Goal: Task Accomplishment & Management: Manage account settings

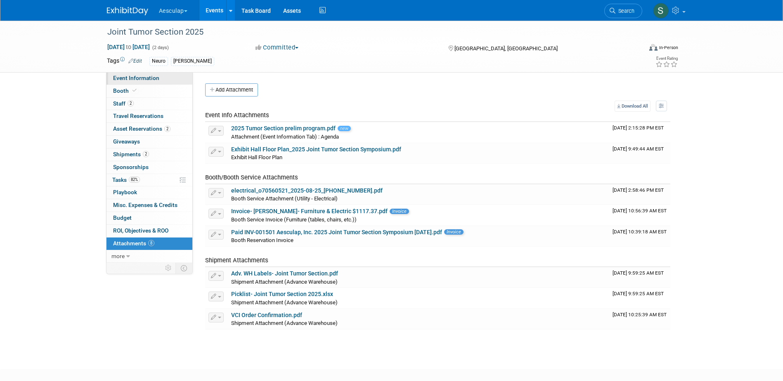
click at [135, 81] on span "Event Information" at bounding box center [136, 78] width 46 height 7
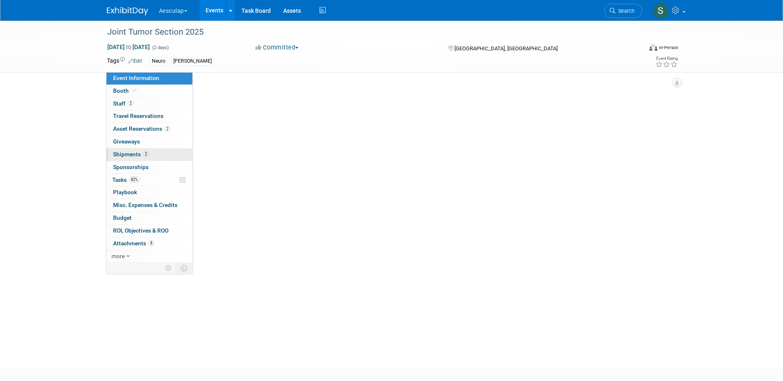
select select "No Approval Needed"
select select "Neuro"
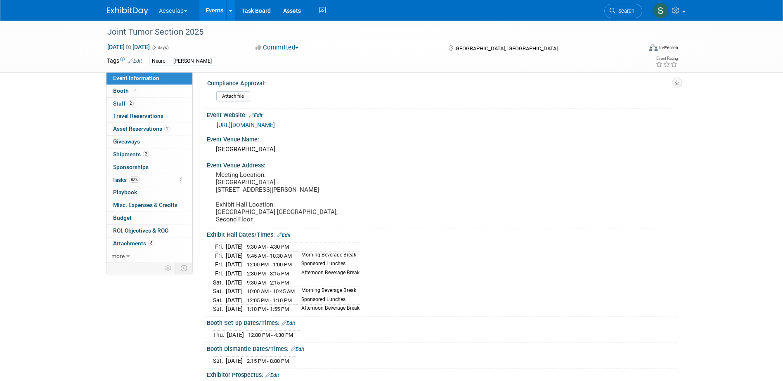
scroll to position [124, 0]
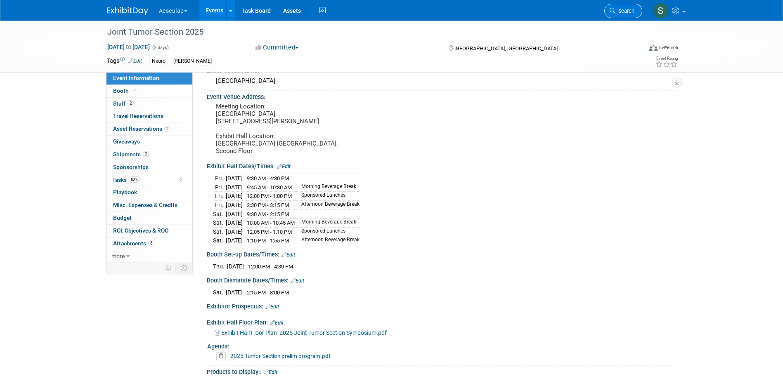
click at [622, 5] on link "Search" at bounding box center [623, 11] width 38 height 14
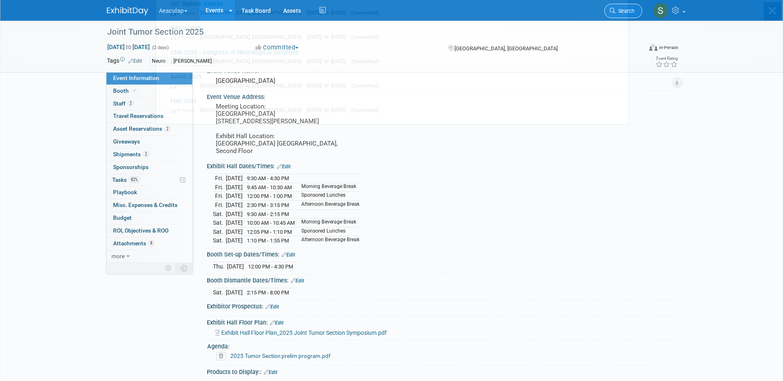
scroll to position [0, 0]
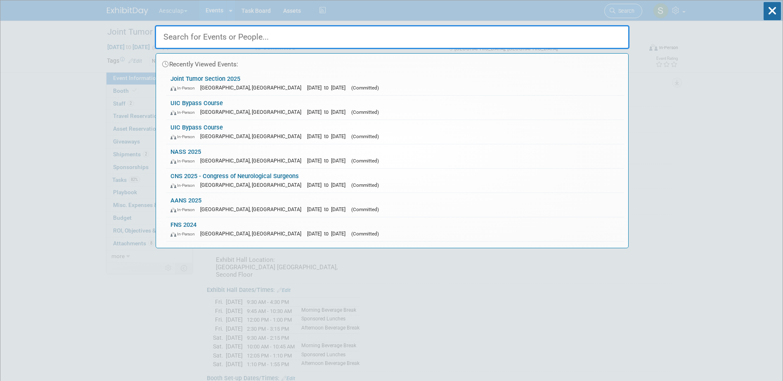
type input "D"
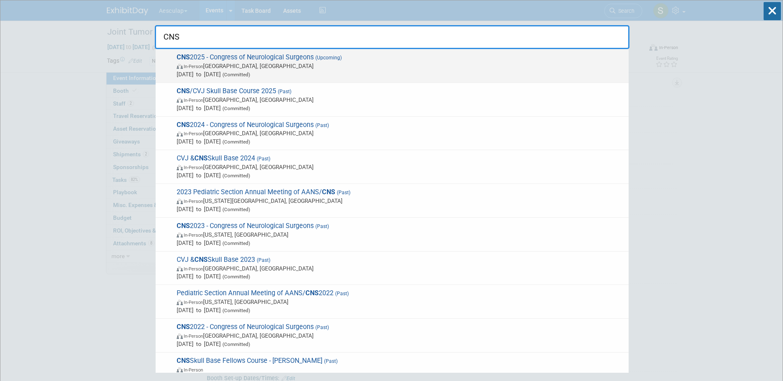
type input "CNS"
click at [260, 57] on span "CNS 2025 - Congress of Neurological Surgeons (Upcoming) In-Person [GEOGRAPHIC_D…" at bounding box center [399, 65] width 450 height 25
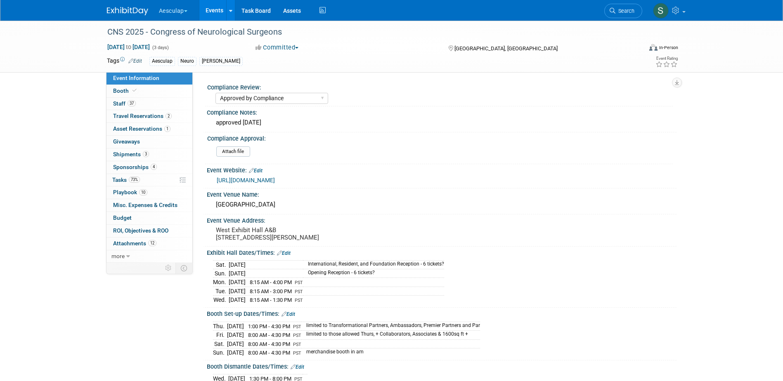
select select "Approved by Compliance"
select select "Neuro"
click at [124, 191] on span "Playbook 10" at bounding box center [130, 192] width 34 height 7
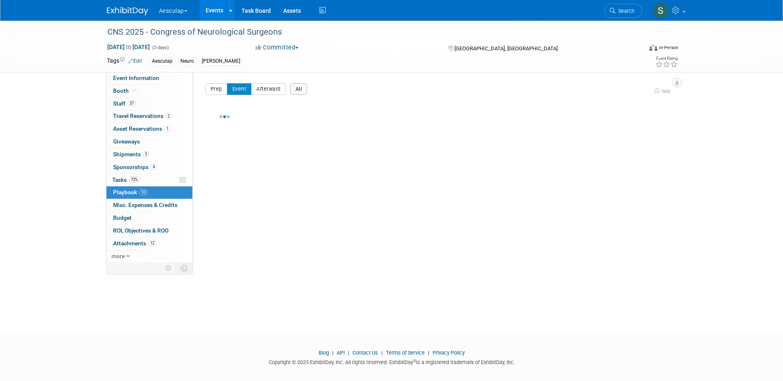
click at [300, 87] on button "All" at bounding box center [298, 89] width 17 height 12
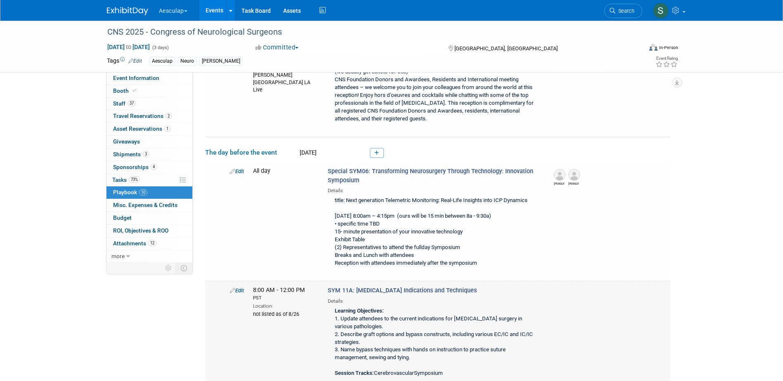
scroll to position [165, 0]
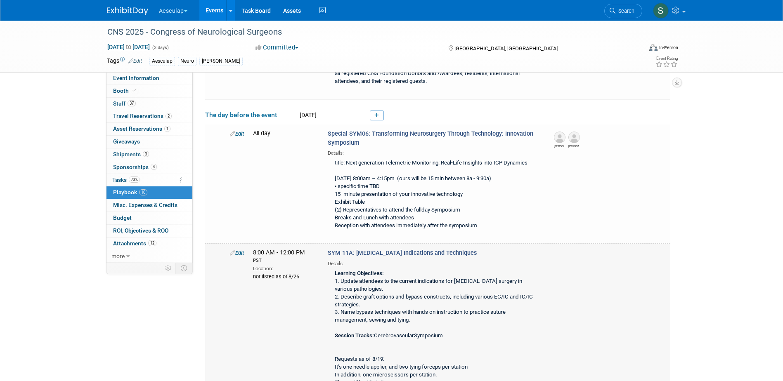
click at [241, 253] on link "Edit" at bounding box center [237, 253] width 14 height 6
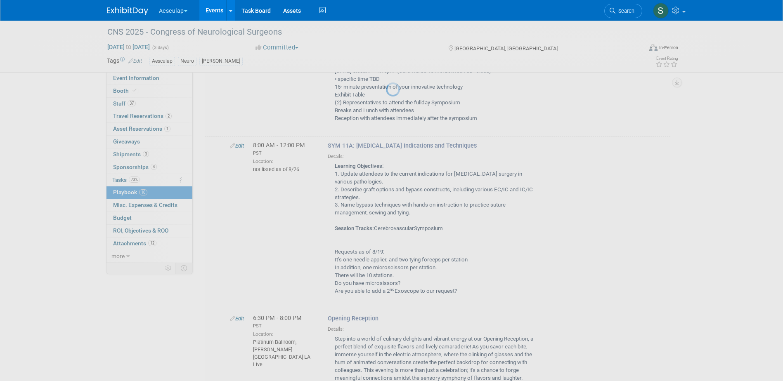
select select "eebd39b4-4578-4797-9c1d-857bc9695aa5"
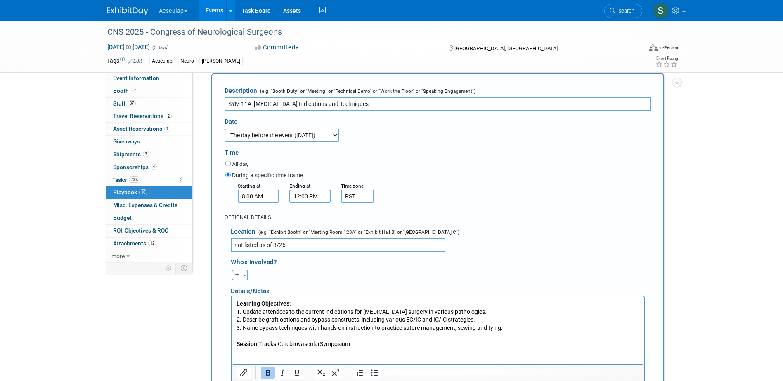
scroll to position [397, 0]
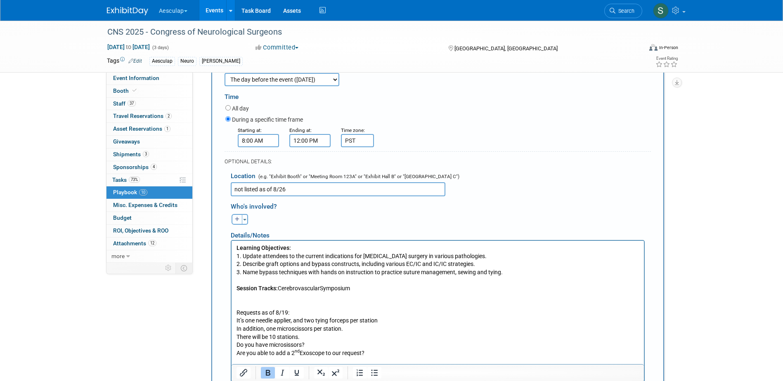
click at [238, 219] on icon "button" at bounding box center [237, 219] width 5 height 5
select select
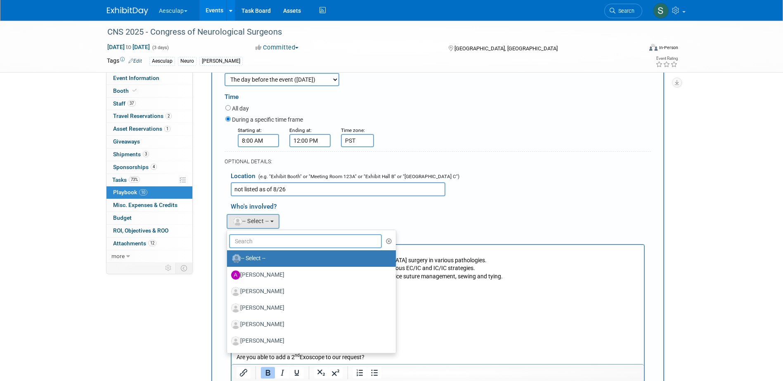
click at [269, 245] on input "text" at bounding box center [305, 241] width 153 height 14
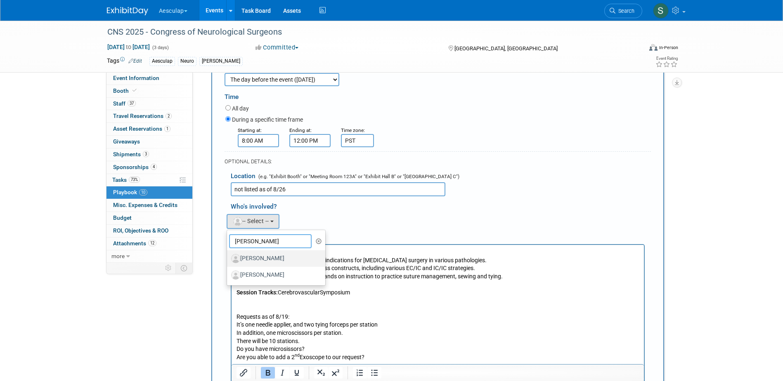
type input "ryan m"
click at [255, 260] on label "[PERSON_NAME]" at bounding box center [274, 258] width 86 height 13
click at [228, 260] on input "[PERSON_NAME]" at bounding box center [225, 257] width 5 height 5
select select "9d8438b7-e0ba-4ec6-a09c-162c0740a4e5"
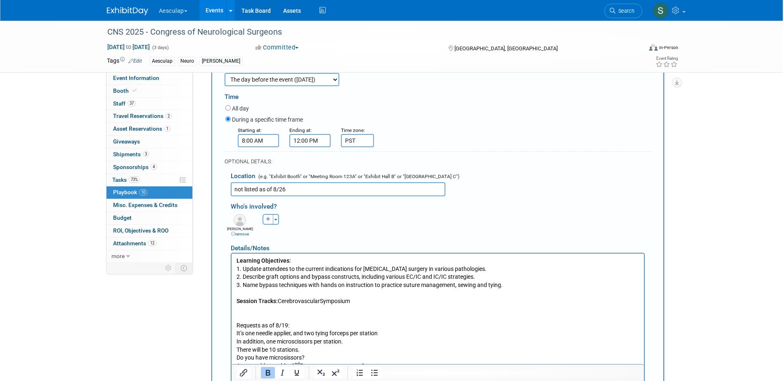
click at [269, 219] on icon "button" at bounding box center [268, 219] width 5 height 5
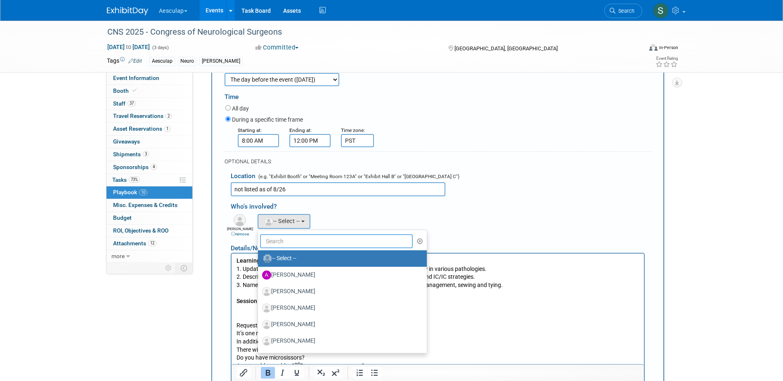
click at [311, 246] on input "text" at bounding box center [336, 241] width 153 height 14
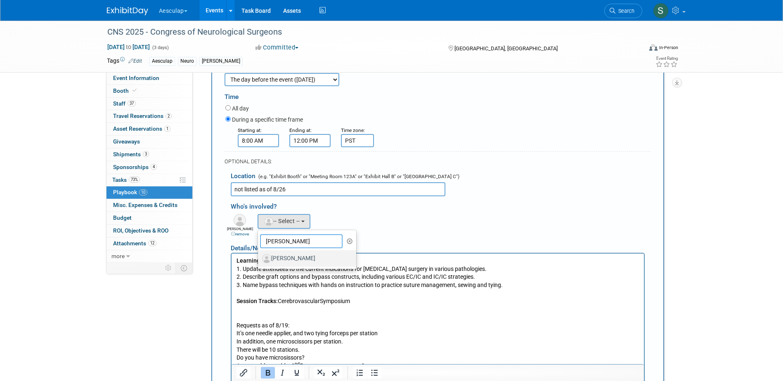
type input "conner"
click at [305, 256] on label "[PERSON_NAME]" at bounding box center [305, 258] width 86 height 13
click at [259, 256] on input "[PERSON_NAME]" at bounding box center [256, 257] width 5 height 5
drag, startPoint x: 293, startPoint y: 189, endPoint x: 227, endPoint y: 192, distance: 65.7
click at [227, 192] on div "Location (e.g. "Exhibit Booth" or "Meeting Room 123A" or "Exhibit Hall B" or "G…" at bounding box center [437, 182] width 426 height 30
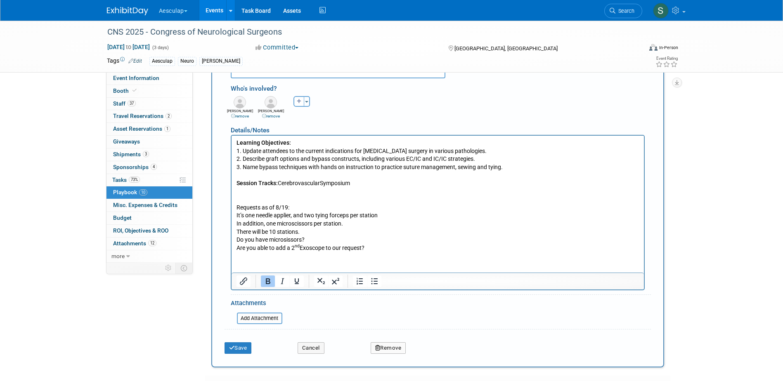
scroll to position [521, 0]
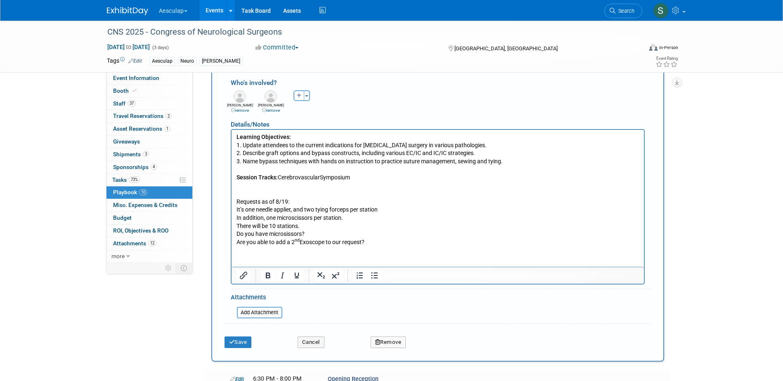
click at [383, 241] on p "Learning Objectives: 1. Update attendees to the current indications for revascu…" at bounding box center [437, 189] width 403 height 113
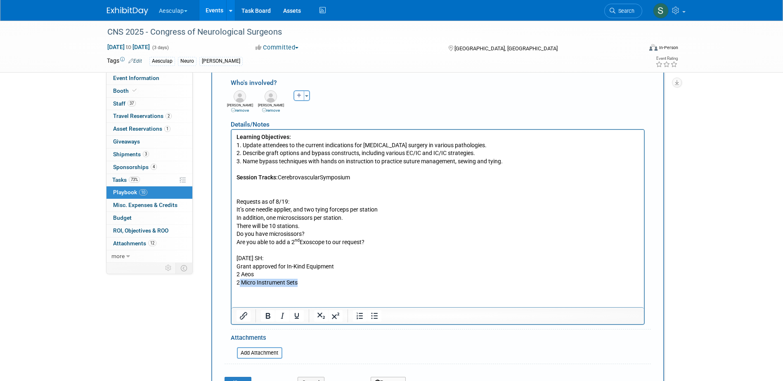
drag, startPoint x: 301, startPoint y: 281, endPoint x: 238, endPoint y: 281, distance: 62.3
click at [238, 281] on p "2 Micro Instrument Sets" at bounding box center [437, 283] width 403 height 8
click at [238, 282] on p "2C&W MICROVASCULAR INSTRUMENT SET" at bounding box center [437, 283] width 403 height 8
click at [356, 284] on p "2 C&W MICROVASCULAR INSTRUMENT SET" at bounding box center [437, 283] width 403 height 8
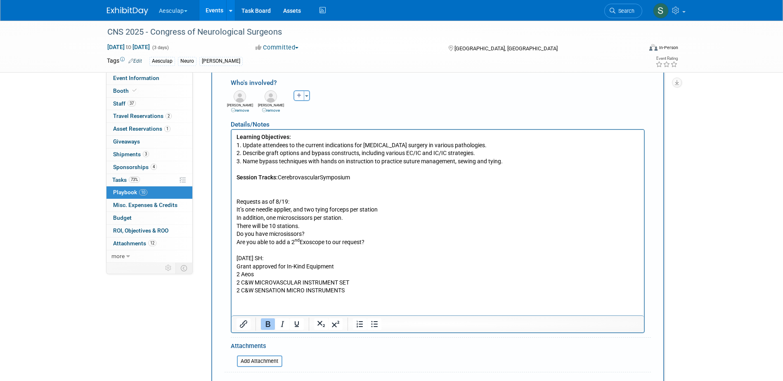
click at [353, 289] on p "2 C&W SENSATION MICRO INSTRUMENTS" at bounding box center [437, 290] width 403 height 8
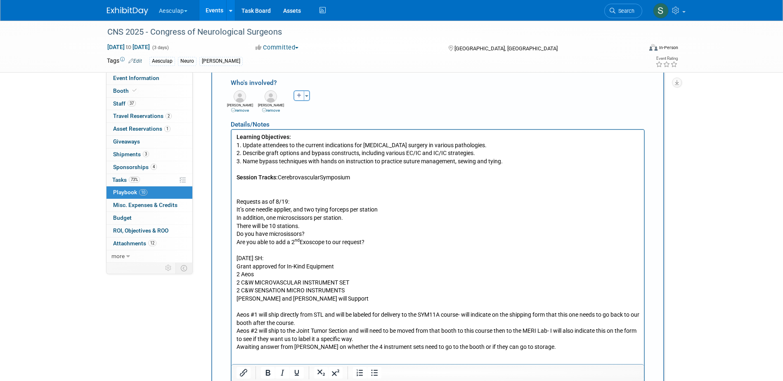
click at [260, 307] on p "Rich Text Area. Press ALT-0 for help." at bounding box center [437, 306] width 403 height 8
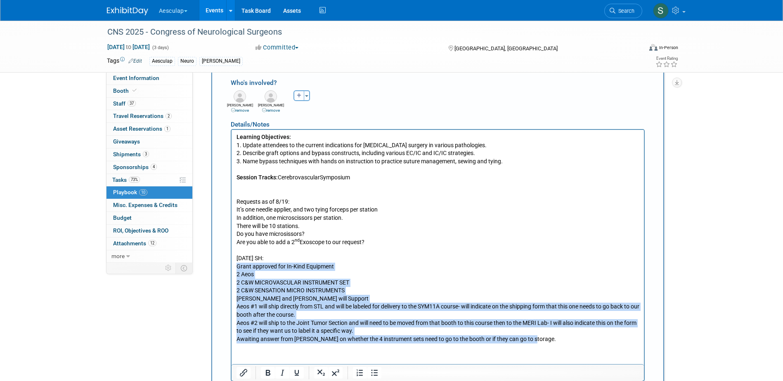
drag, startPoint x: 236, startPoint y: 265, endPoint x: 546, endPoint y: 345, distance: 320.6
click at [546, 343] on html "Learning Objectives: 1. Update attendees to the current indications for revascu…" at bounding box center [437, 236] width 412 height 213
click at [372, 373] on icon "Bullet list" at bounding box center [374, 373] width 7 height 6
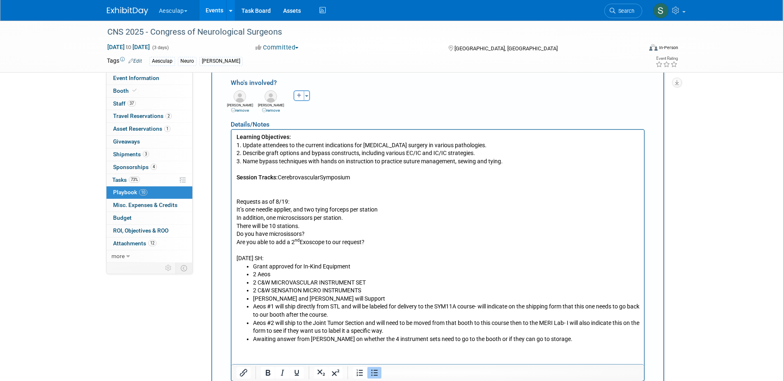
click at [277, 343] on html "Learning Objectives: 1. Update attendees to the current indications for revascu…" at bounding box center [437, 236] width 412 height 213
click at [345, 298] on li "Ryan and Conner will Support" at bounding box center [446, 299] width 386 height 8
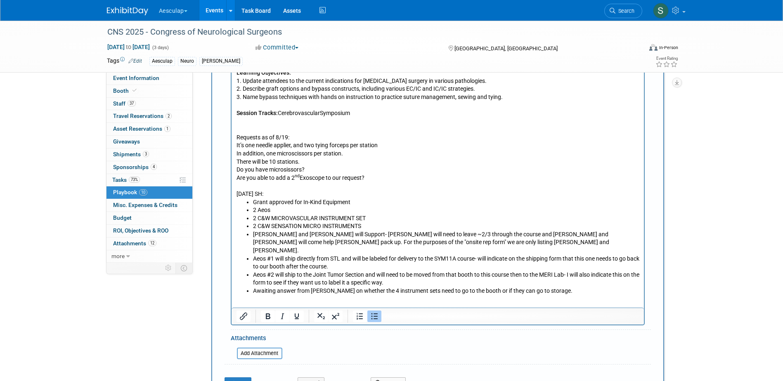
scroll to position [603, 0]
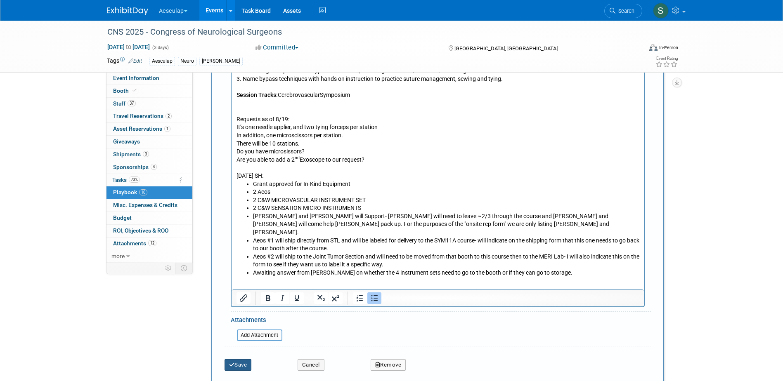
click at [239, 367] on button "Save" at bounding box center [237, 365] width 27 height 12
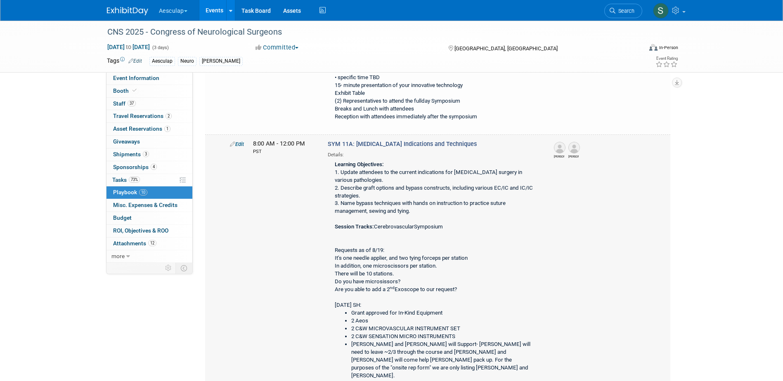
scroll to position [264, 0]
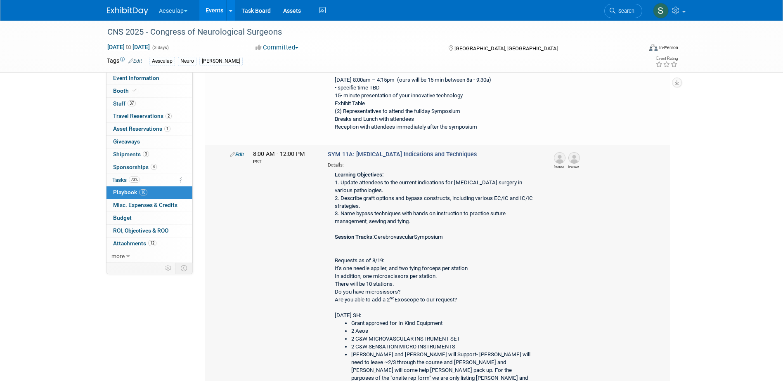
click at [239, 154] on link "Edit" at bounding box center [237, 154] width 14 height 6
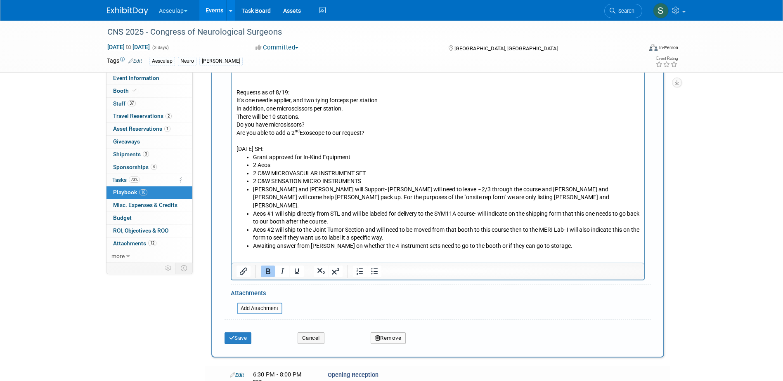
scroll to position [645, 0]
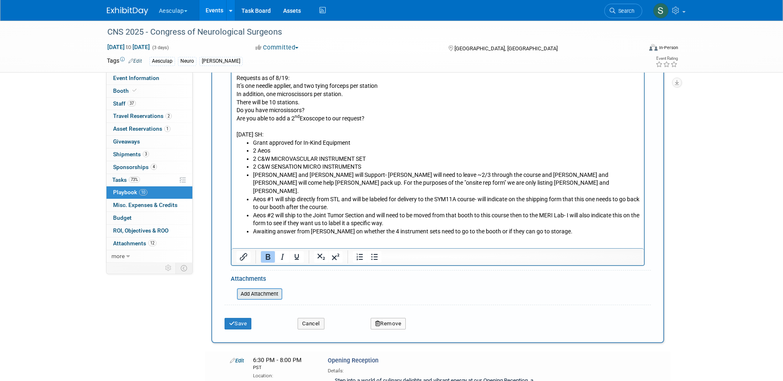
click at [255, 293] on input "file" at bounding box center [232, 294] width 98 height 10
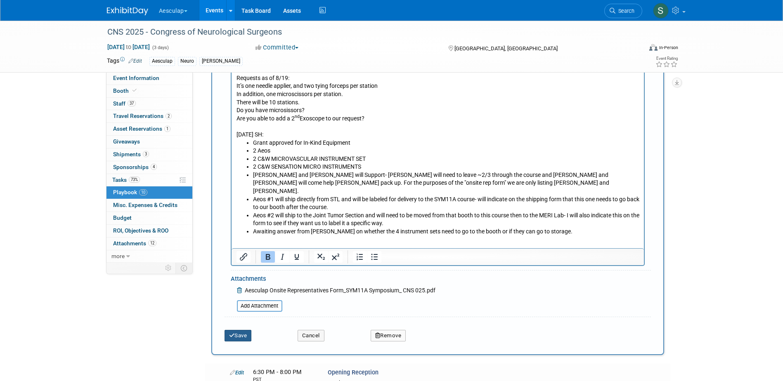
click at [237, 339] on button "Save" at bounding box center [237, 336] width 27 height 12
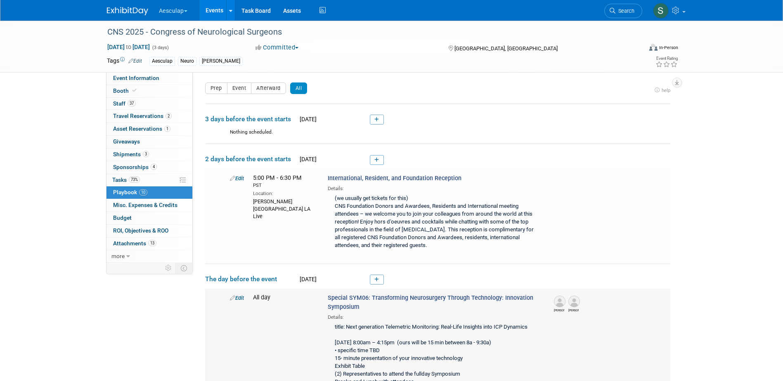
scroll to position [0, 0]
click at [139, 80] on span "Event Information" at bounding box center [136, 78] width 46 height 7
select select "Approved by Compliance"
select select "Neuro"
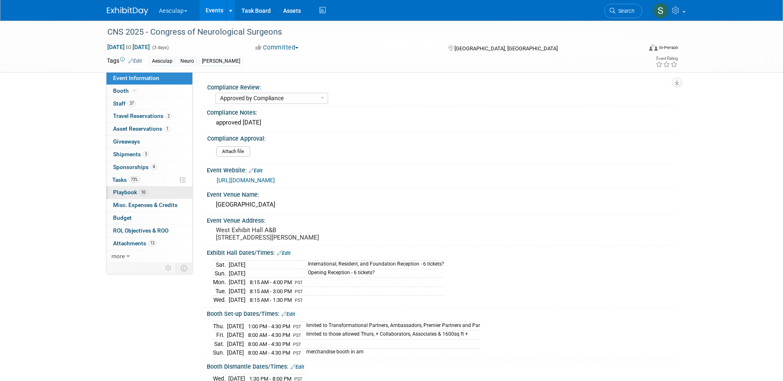
click at [115, 194] on span "Playbook 10" at bounding box center [130, 192] width 34 height 7
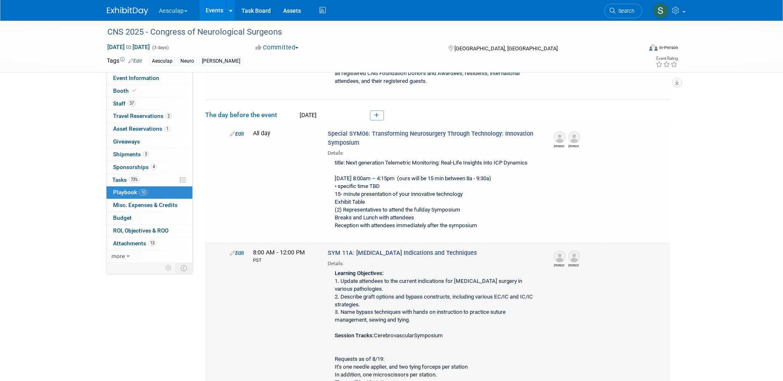
scroll to position [289, 0]
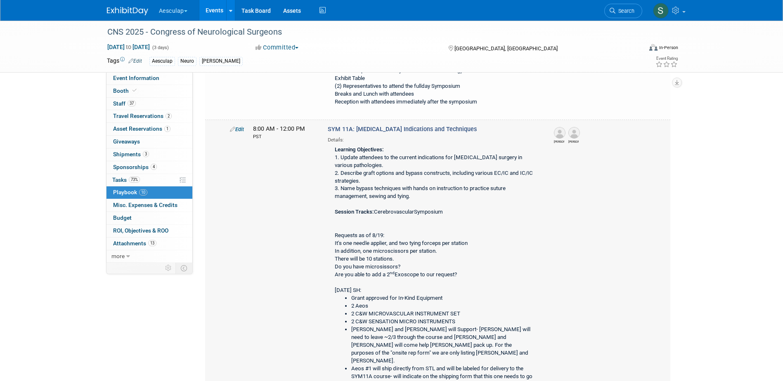
click at [239, 127] on link "Edit" at bounding box center [237, 129] width 14 height 6
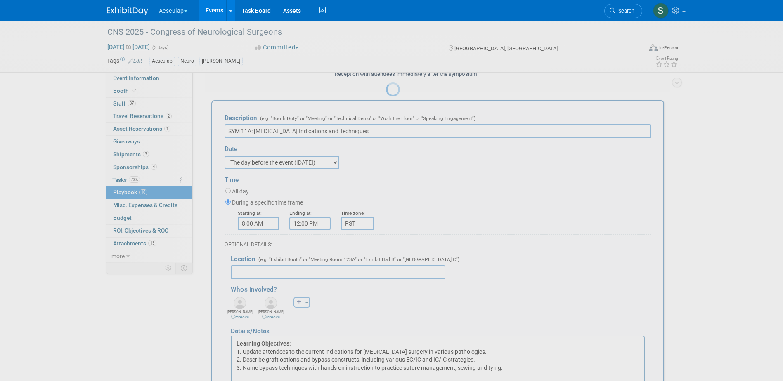
scroll to position [0, 0]
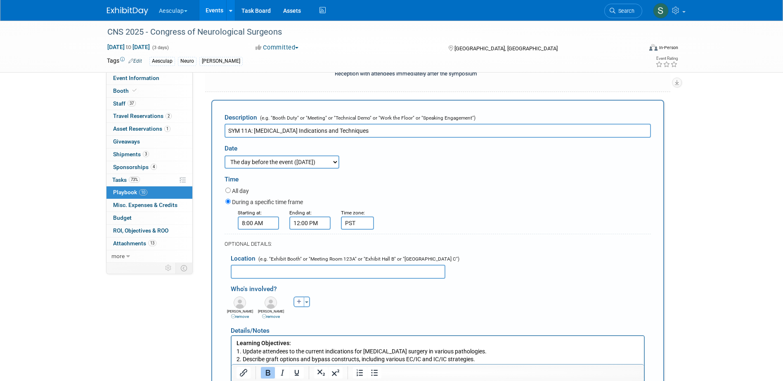
click at [269, 269] on input "text" at bounding box center [338, 272] width 215 height 14
paste input "SYM11A set up will take place after 5pm in 408B, on Saturday, October 10th"
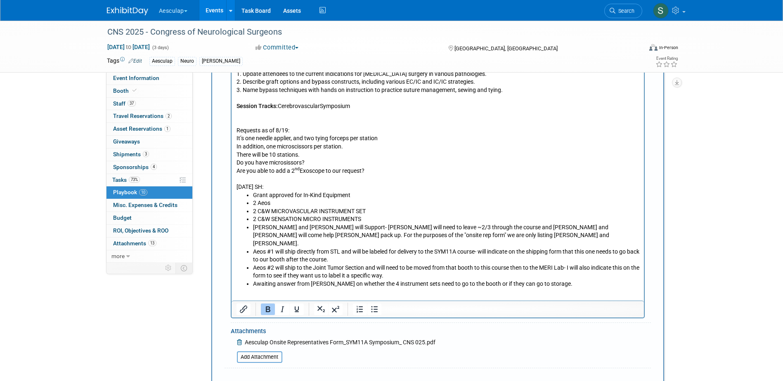
scroll to position [603, 0]
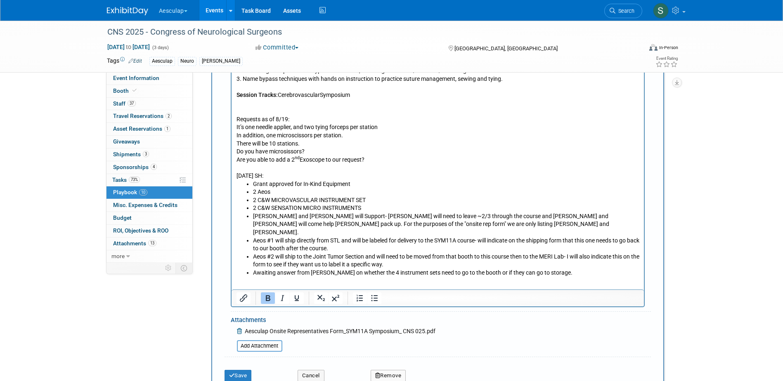
click at [557, 269] on li "Awaiting answer from Ryan on whether the 4 instrument sets need to go to the bo…" at bounding box center [446, 273] width 386 height 8
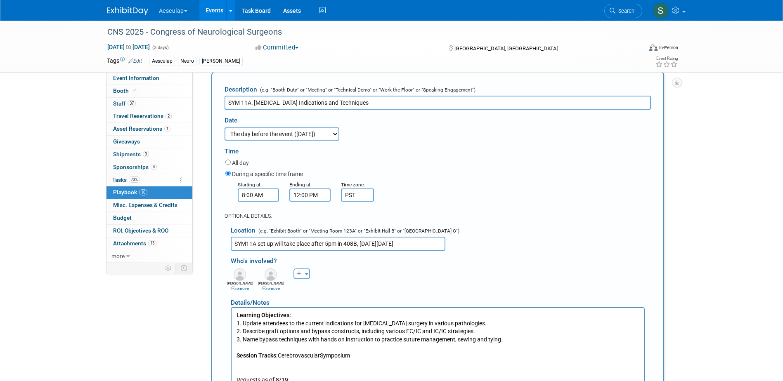
scroll to position [273, 0]
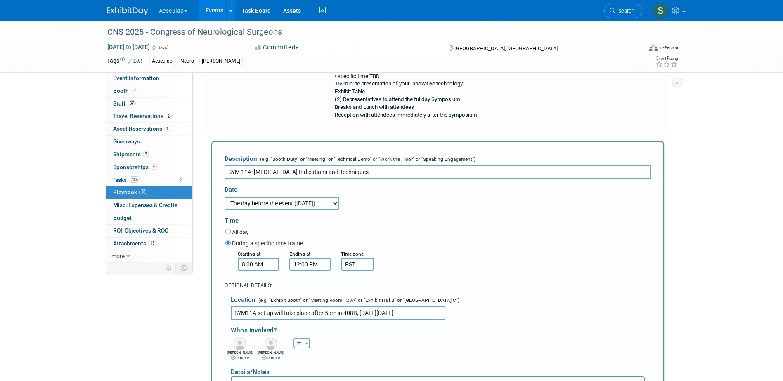
drag, startPoint x: 433, startPoint y: 316, endPoint x: 201, endPoint y: 312, distance: 232.3
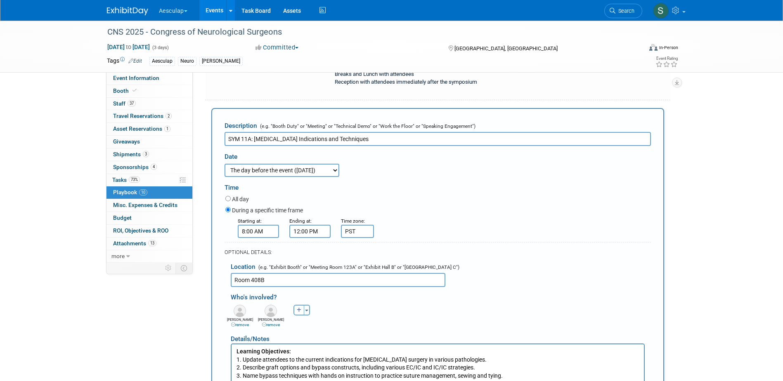
scroll to position [356, 0]
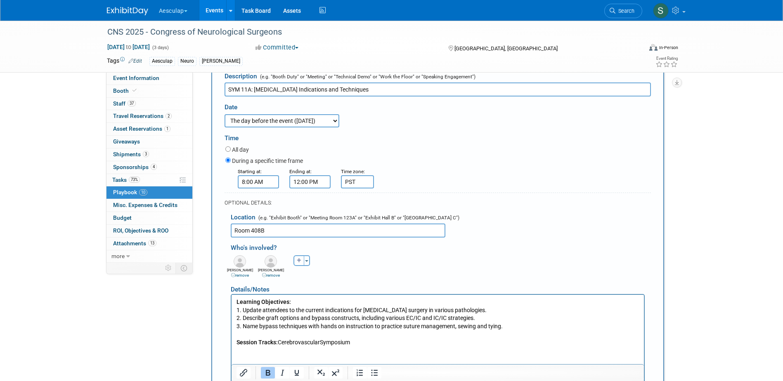
type input "Room 408B"
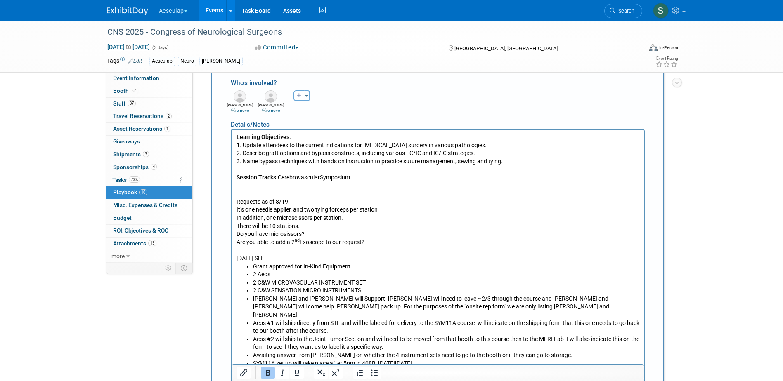
scroll to position [686, 0]
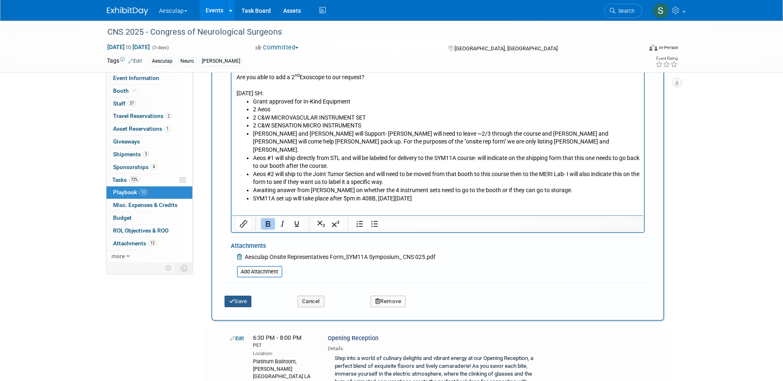
click at [241, 307] on button "Save" at bounding box center [237, 302] width 27 height 12
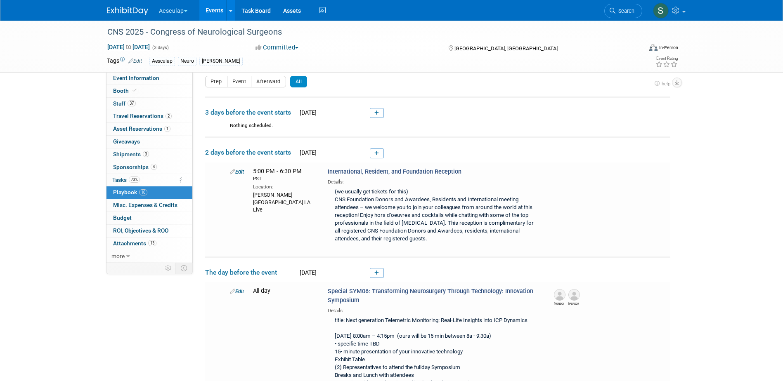
scroll to position [305, 0]
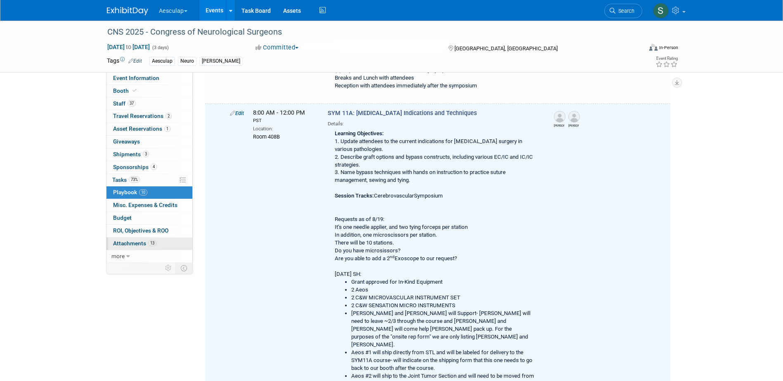
click at [132, 242] on span "Attachments 13" at bounding box center [134, 243] width 43 height 7
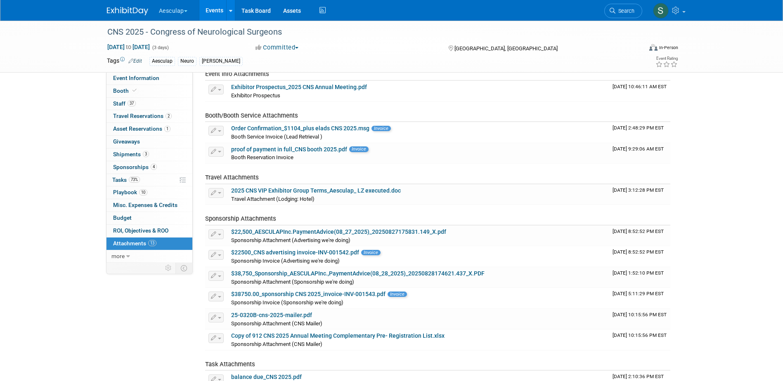
scroll to position [0, 0]
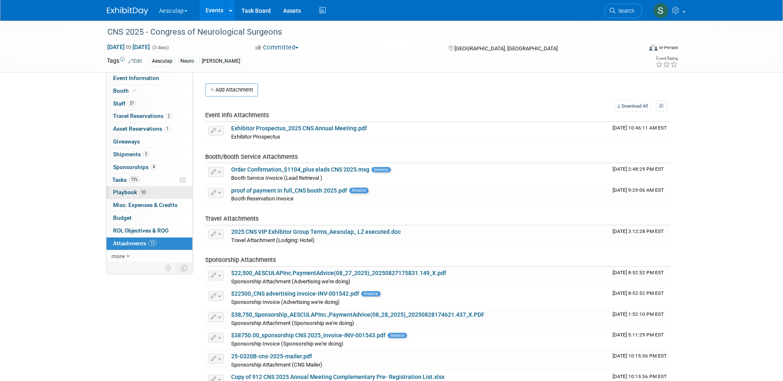
click at [123, 190] on span "Playbook 10" at bounding box center [130, 192] width 34 height 7
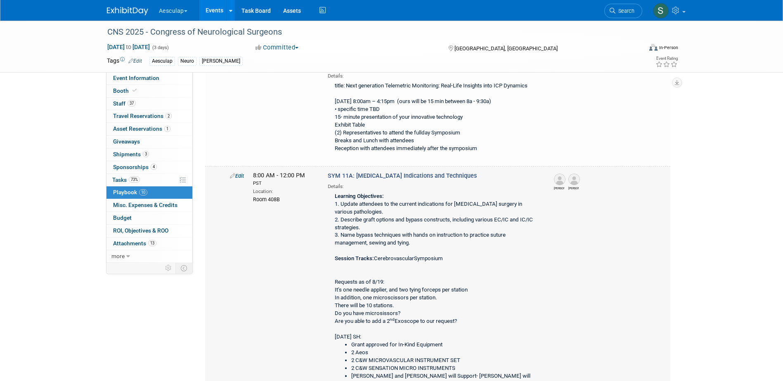
scroll to position [248, 0]
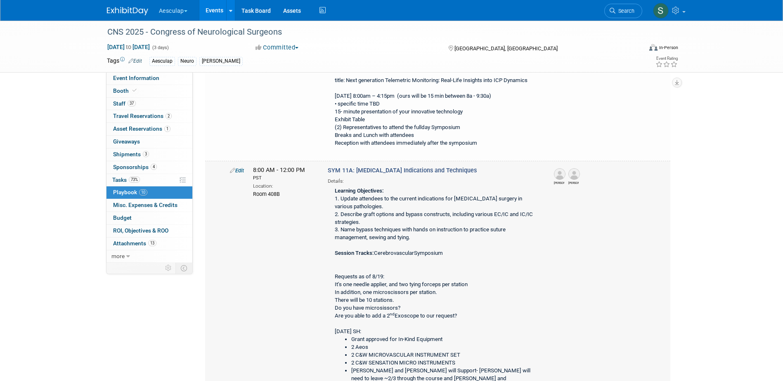
click at [238, 169] on link "Edit" at bounding box center [237, 171] width 14 height 6
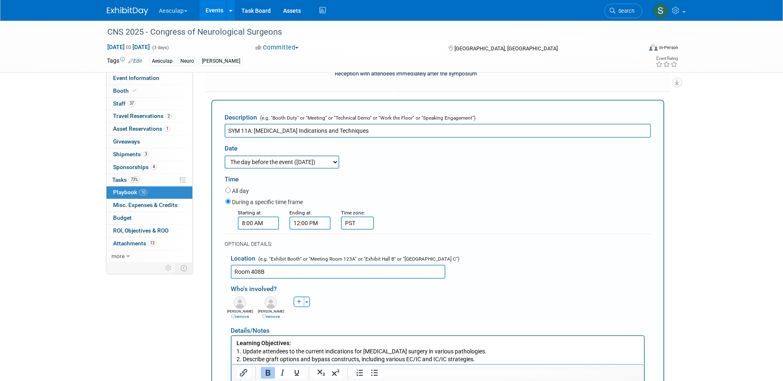
scroll to position [0, 0]
click at [295, 274] on input "Room 408B" at bounding box center [338, 272] width 215 height 14
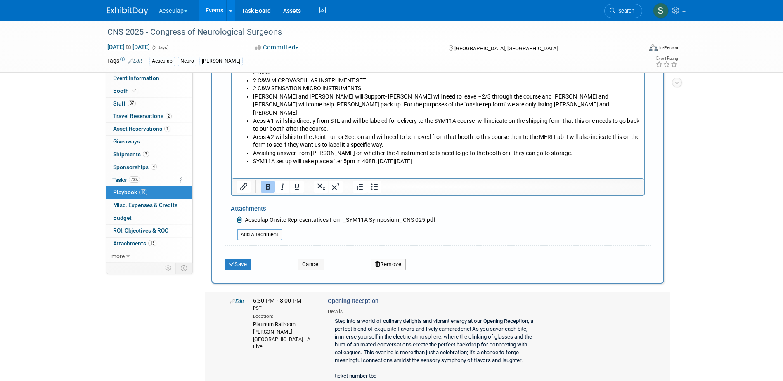
scroll to position [727, 0]
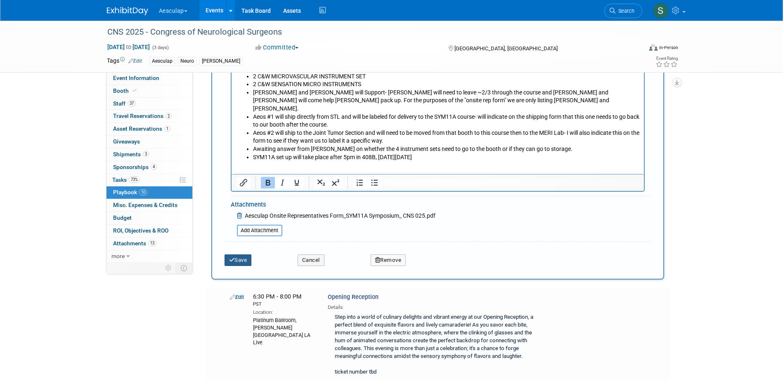
type input "Room 408B- Level 2"
click at [233, 261] on icon "submit" at bounding box center [232, 259] width 6 height 5
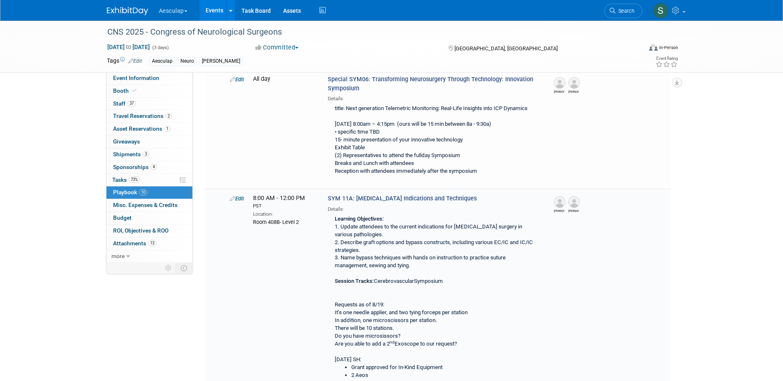
scroll to position [305, 0]
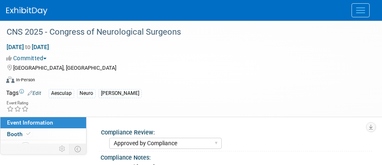
select select "Approved by Compliance"
select select "Neuro"
